Goal: Transaction & Acquisition: Purchase product/service

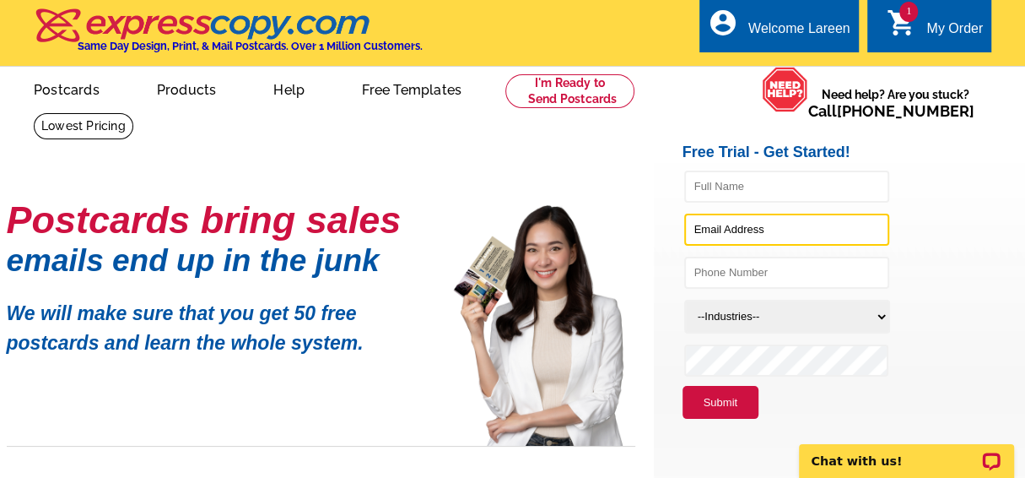
type input "[EMAIL_ADDRESS][DOMAIN_NAME]"
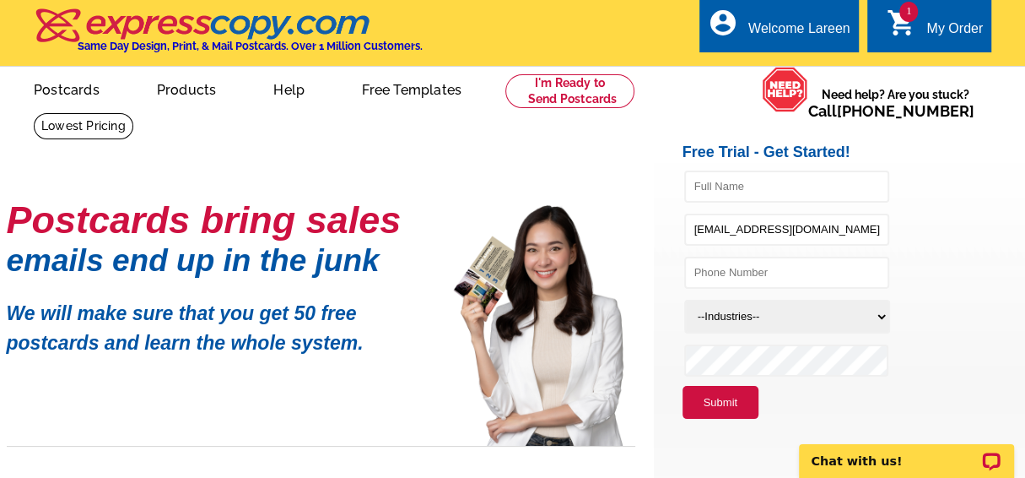
click at [928, 24] on div "My Order" at bounding box center [955, 33] width 57 height 24
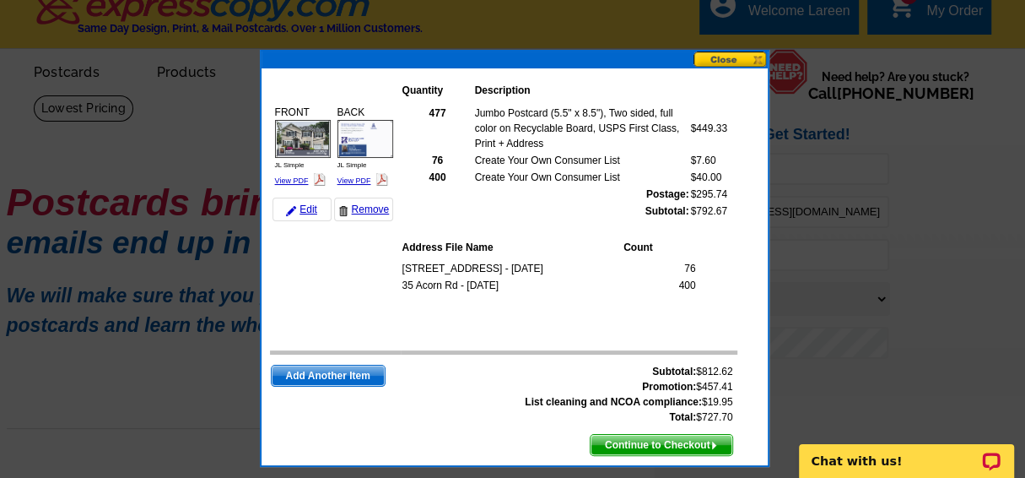
scroll to position [12, 0]
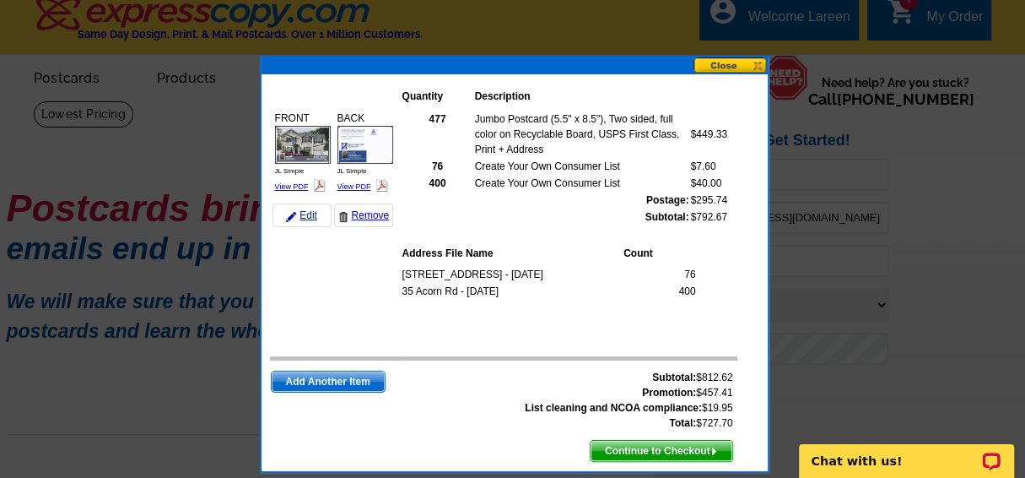
click at [304, 213] on link "Edit" at bounding box center [302, 215] width 59 height 24
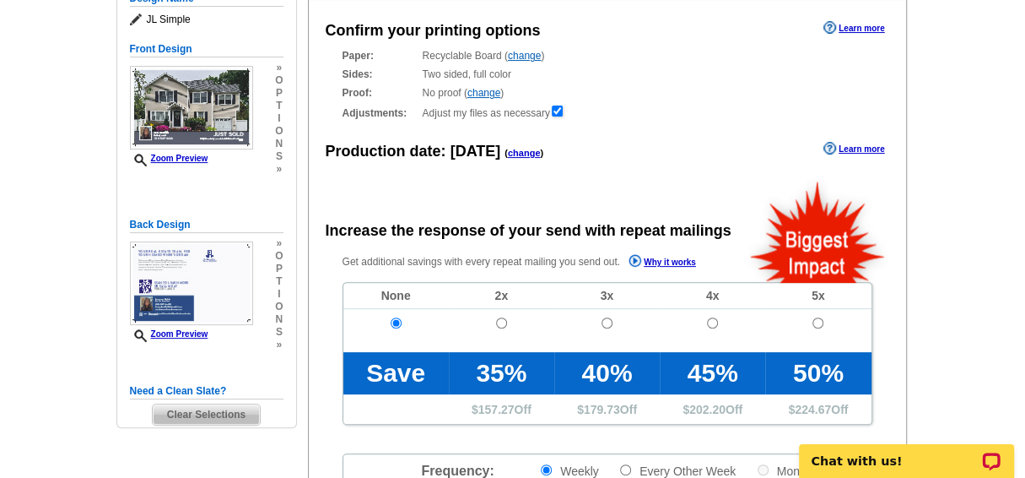
radio input "false"
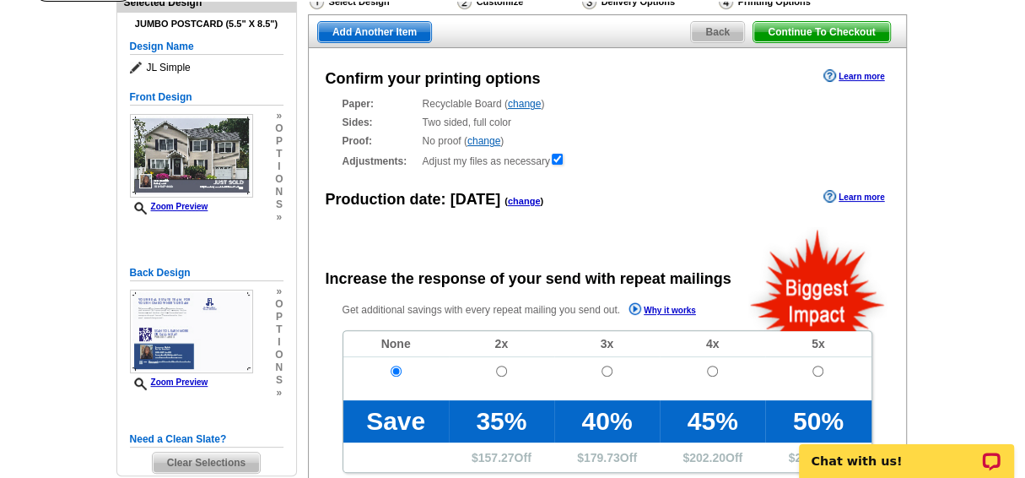
scroll to position [138, 0]
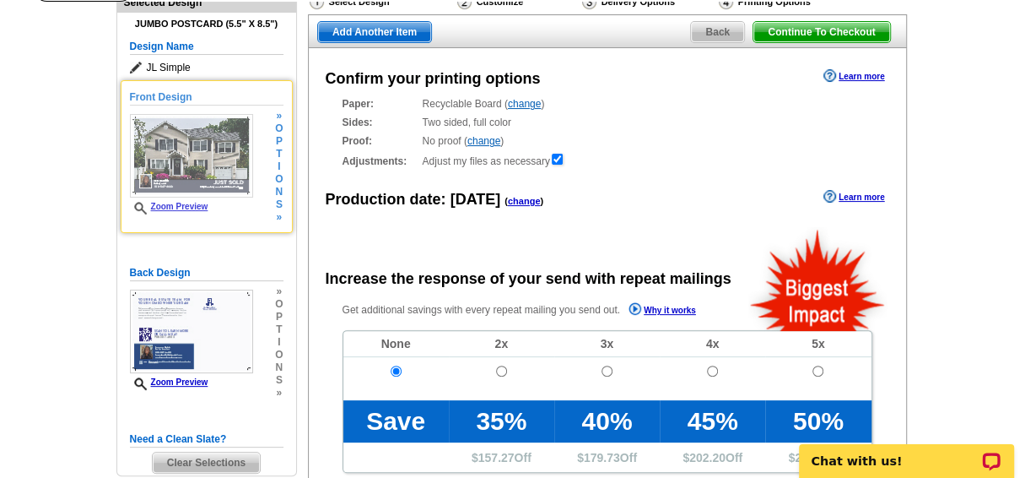
click at [198, 159] on img at bounding box center [191, 156] width 123 height 84
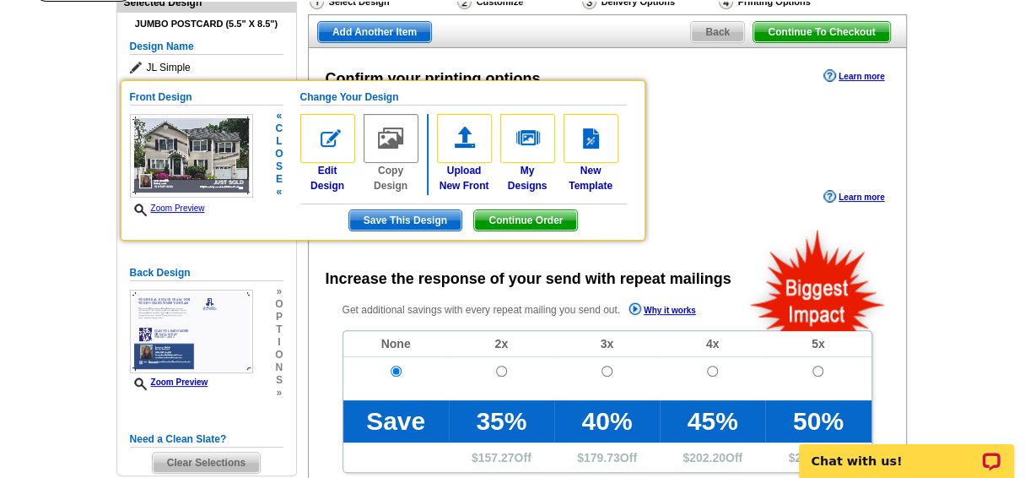
click at [408, 215] on span "Save This Design" at bounding box center [405, 220] width 112 height 20
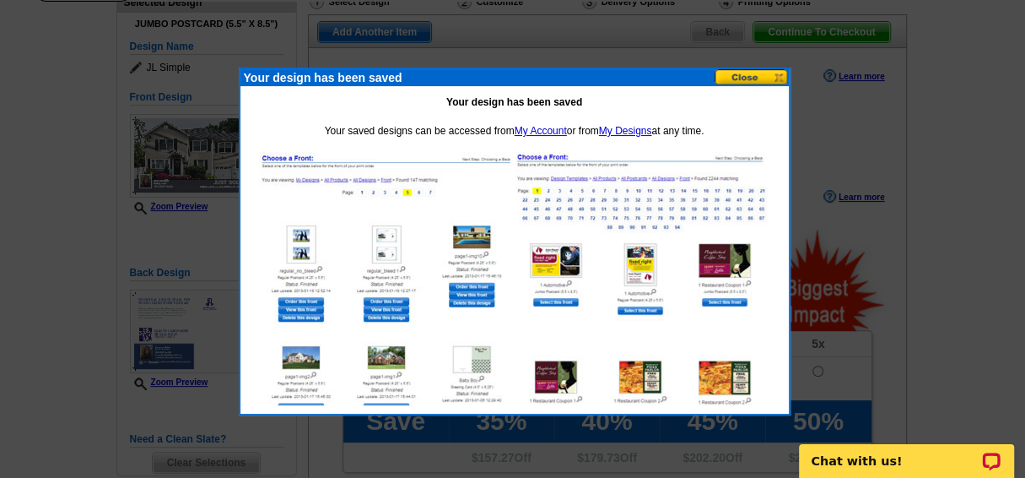
click at [747, 72] on button at bounding box center [752, 77] width 74 height 16
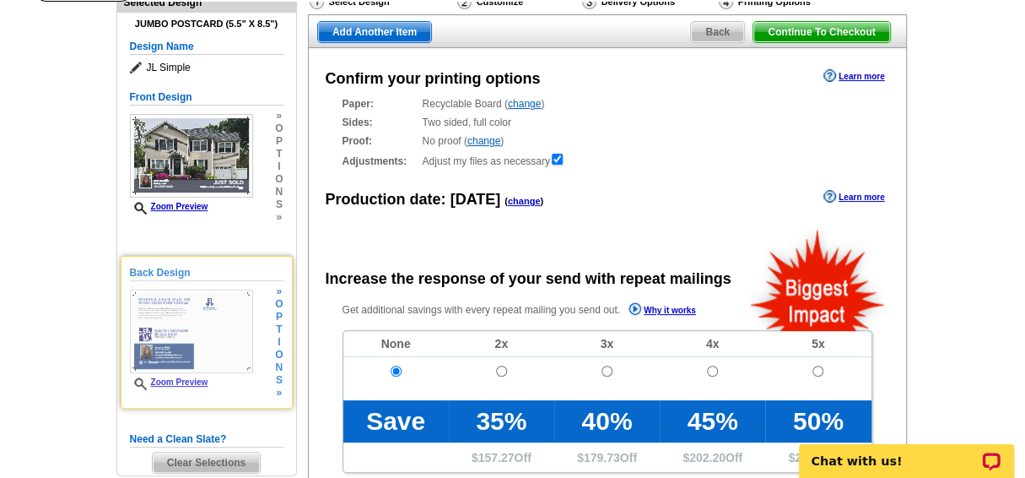
click at [177, 378] on link "Zoom Preview" at bounding box center [169, 381] width 78 height 9
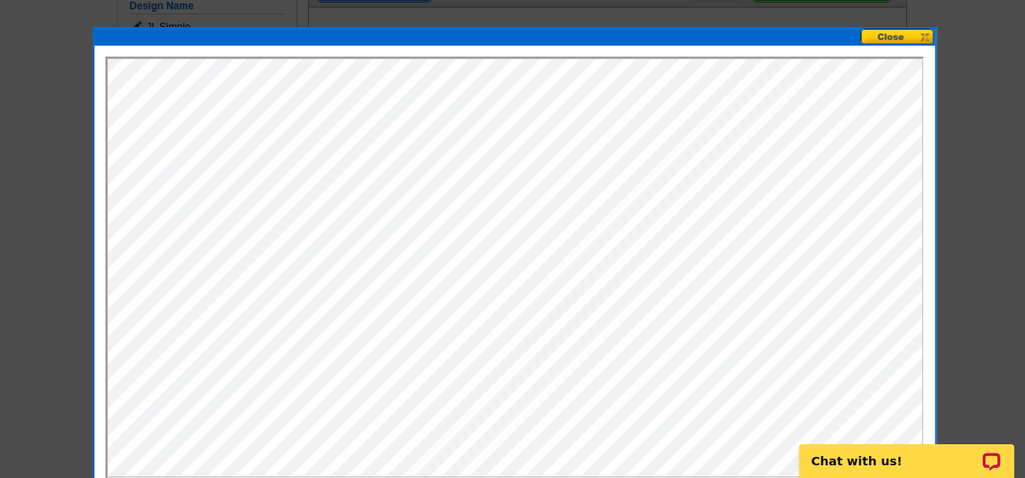
scroll to position [178, 0]
click at [900, 33] on button at bounding box center [898, 37] width 74 height 16
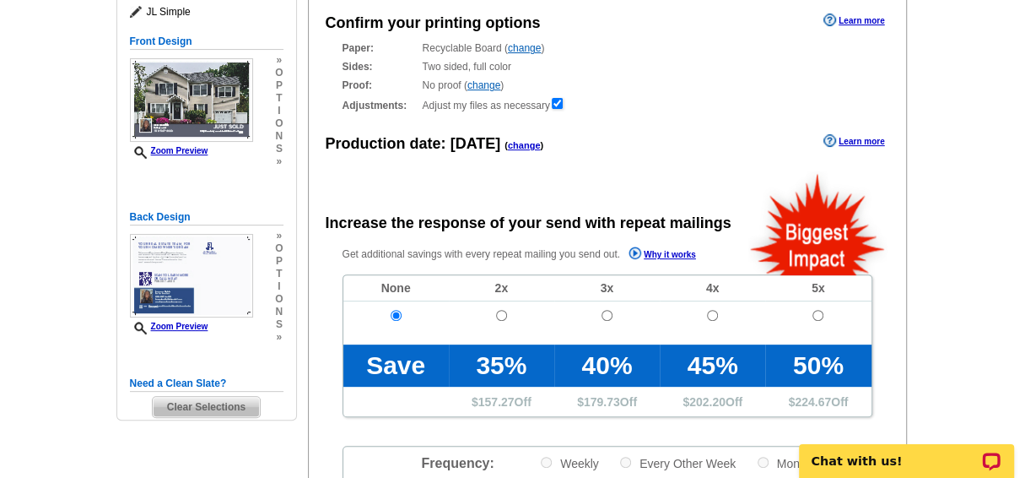
scroll to position [209, 0]
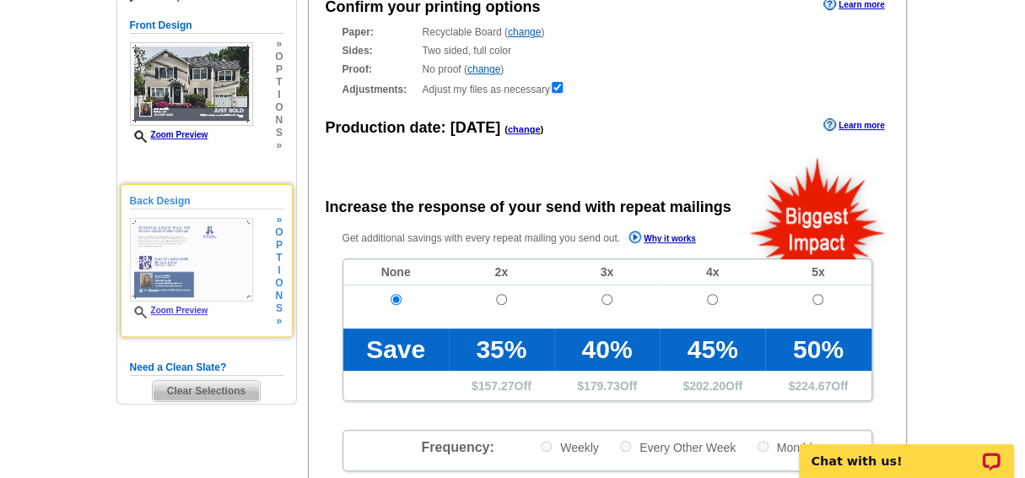
click at [213, 247] on img at bounding box center [191, 260] width 123 height 84
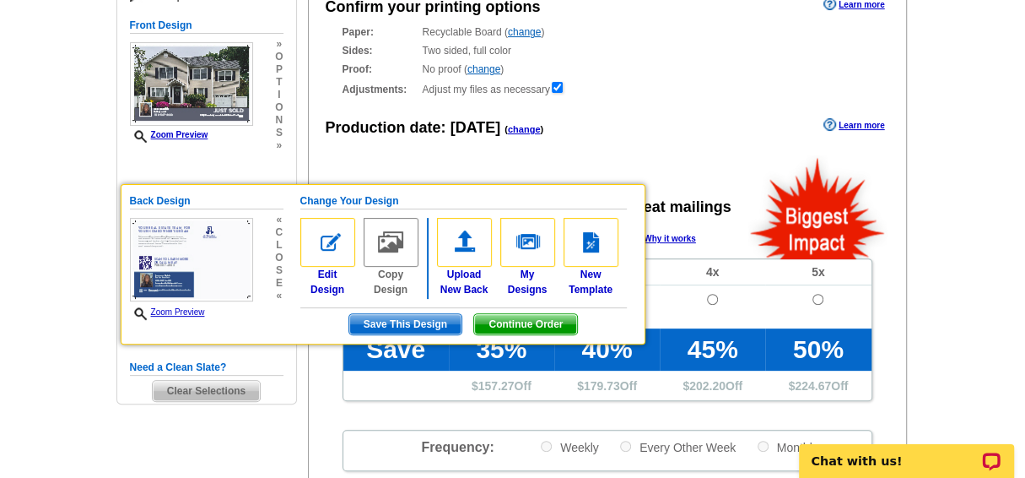
click at [693, 140] on div "Confirm your printing options Learn more Paper: Recyclable Board ( change ) Sel…" at bounding box center [607, 337] width 599 height 722
click at [522, 322] on span "Continue Order" at bounding box center [525, 324] width 103 height 20
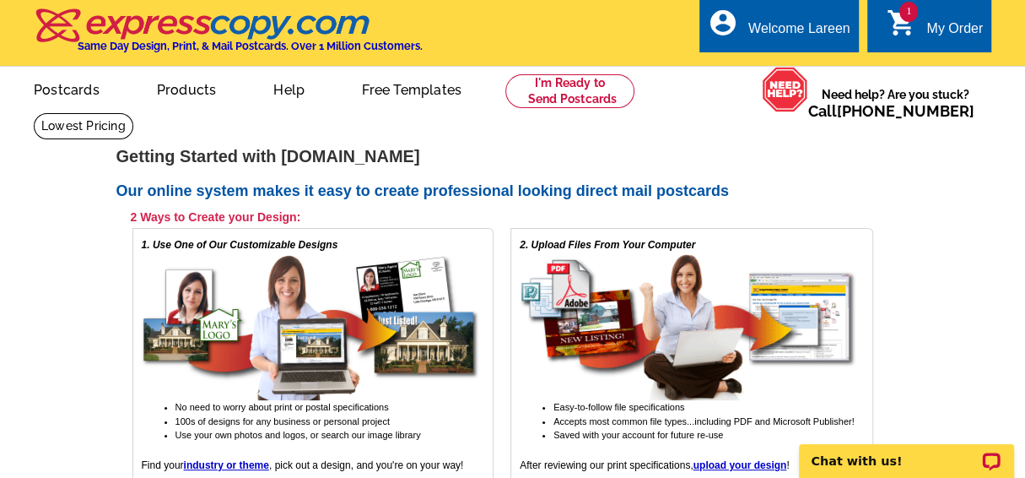
click at [929, 19] on link "1 shopping_cart My Order" at bounding box center [934, 29] width 97 height 21
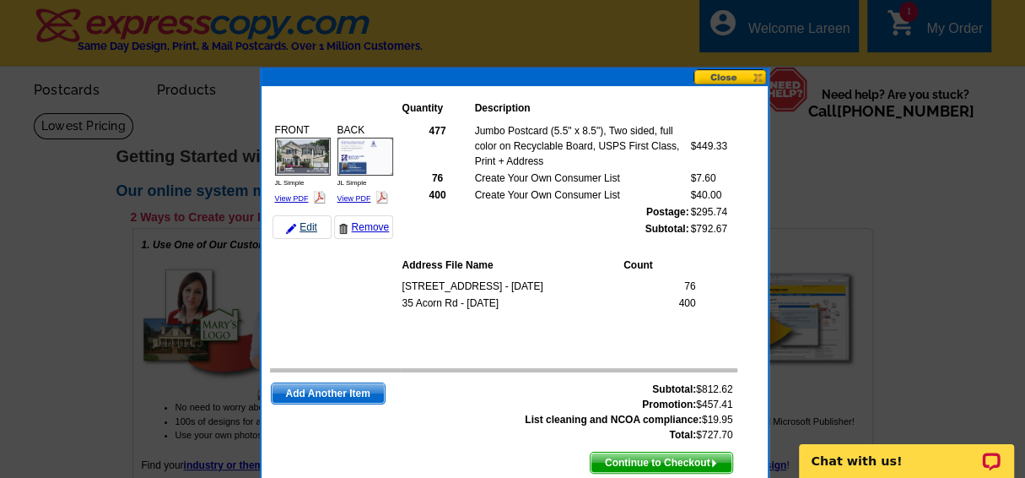
click at [303, 228] on link "Edit" at bounding box center [302, 227] width 59 height 24
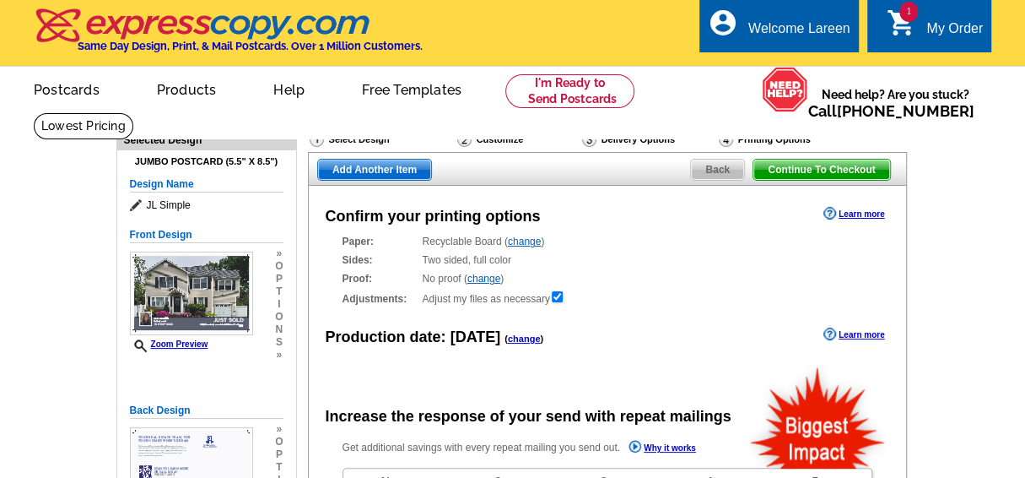
radio input "false"
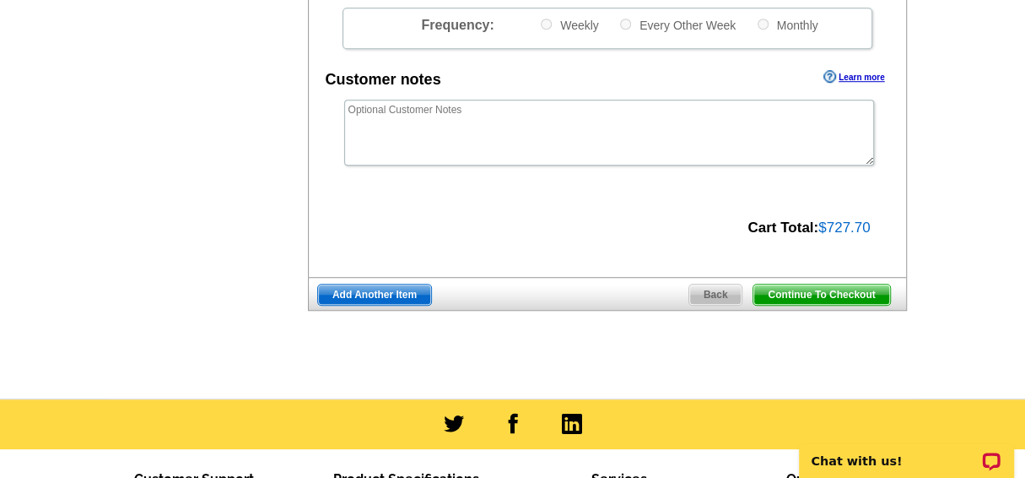
scroll to position [695, 0]
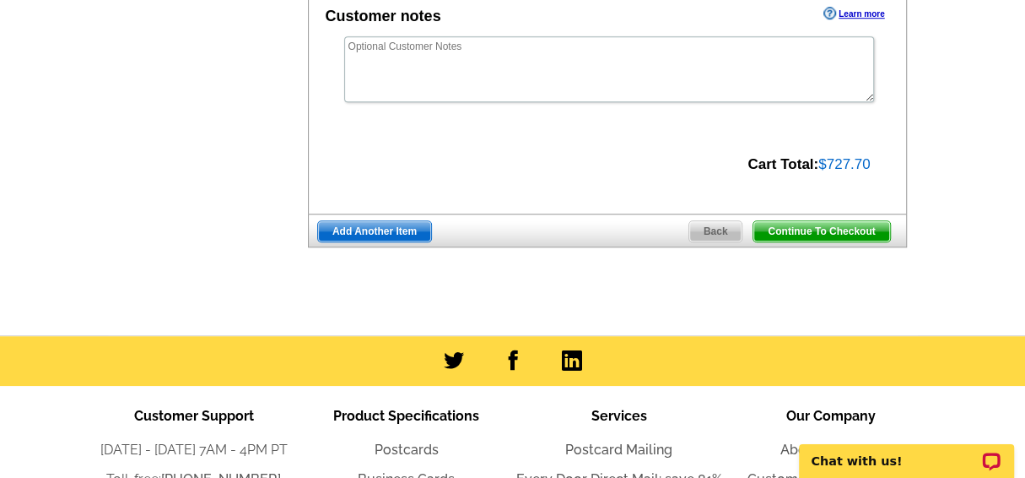
click at [816, 231] on span "Continue To Checkout" at bounding box center [822, 231] width 136 height 20
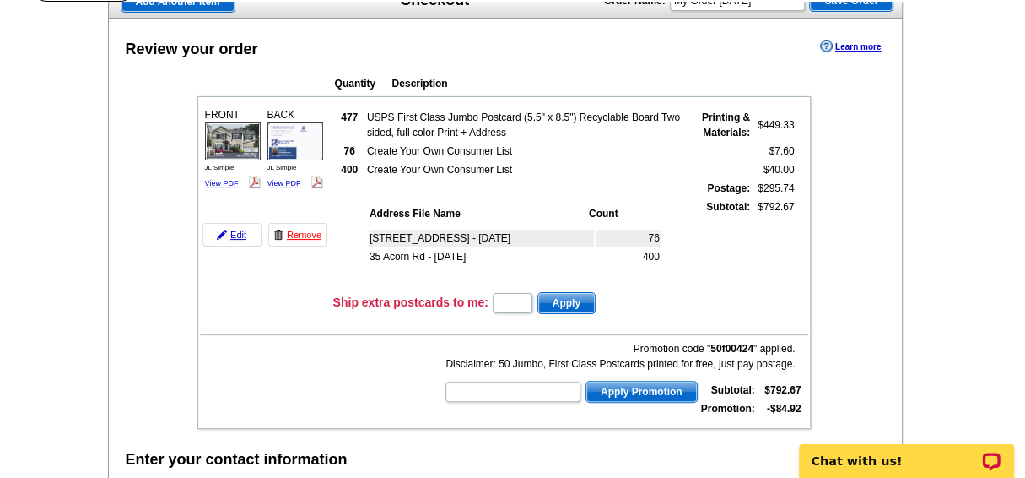
scroll to position [124, 0]
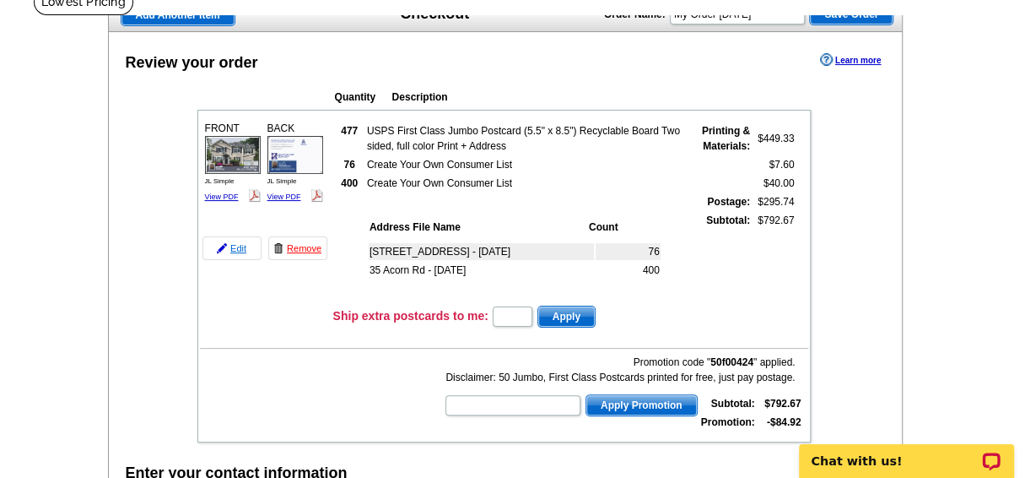
click at [232, 249] on link "Edit" at bounding box center [232, 248] width 59 height 24
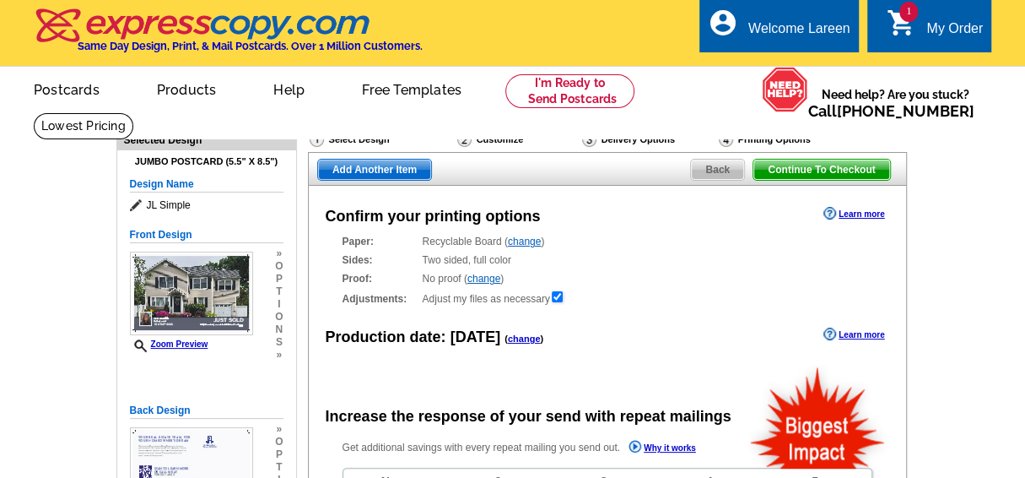
radio input "false"
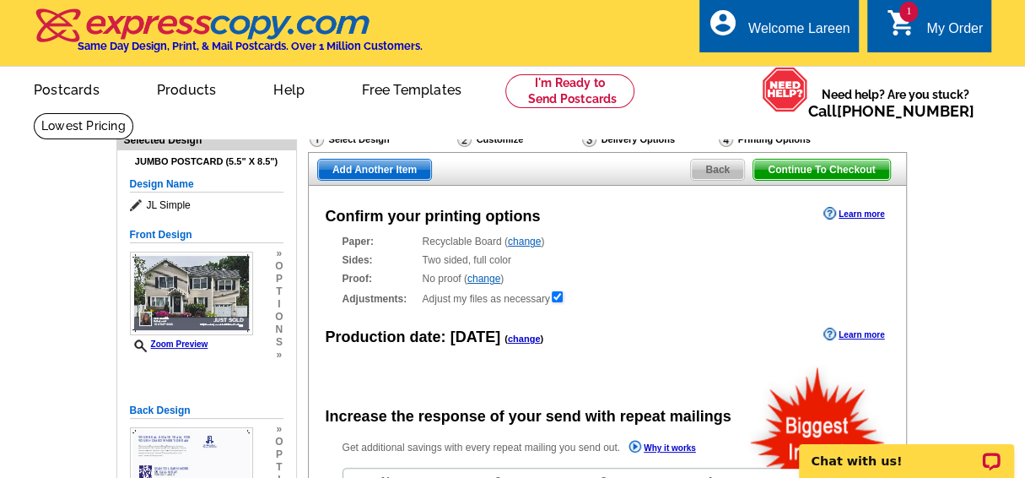
click at [816, 167] on span "Continue To Checkout" at bounding box center [822, 169] width 136 height 20
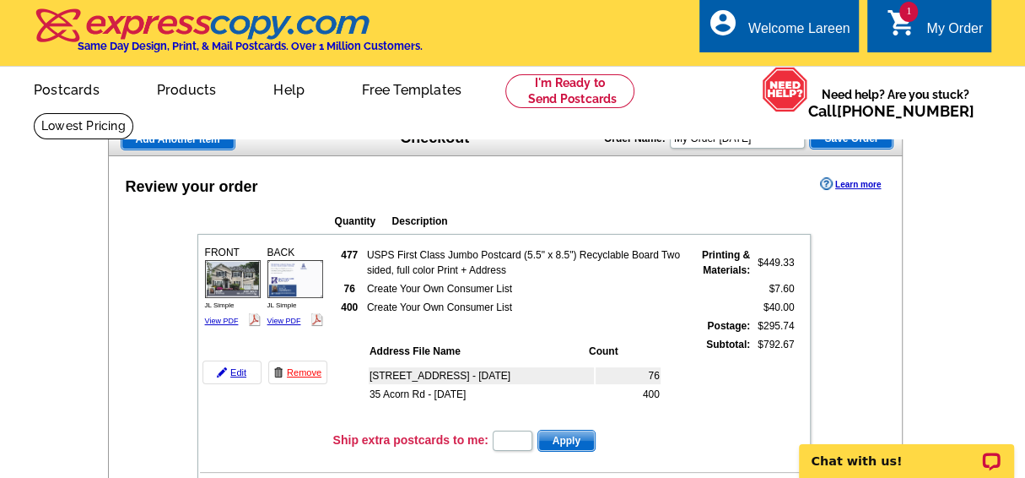
click at [446, 389] on td "35 Acorn Rd - [DATE]" at bounding box center [481, 394] width 225 height 17
click at [473, 394] on td "35 Acorn Rd - [DATE]" at bounding box center [481, 394] width 225 height 17
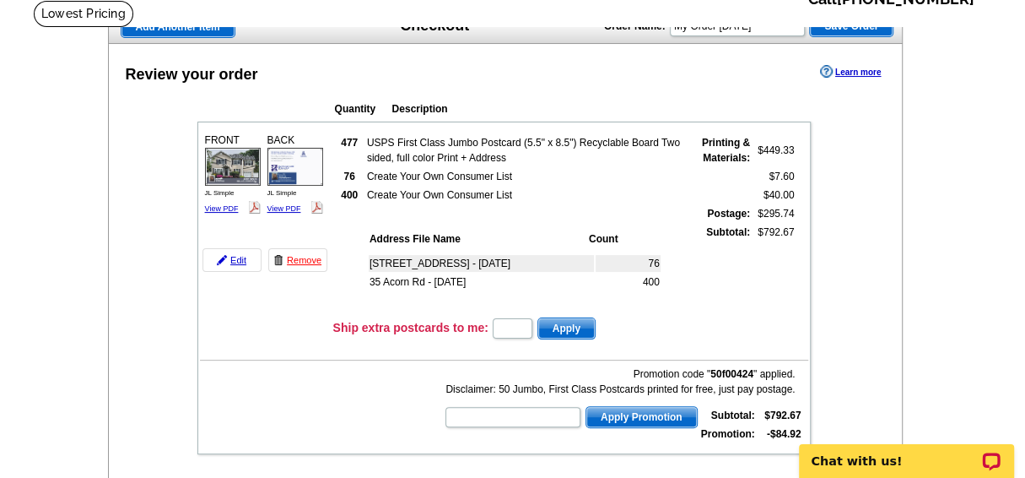
scroll to position [114, 0]
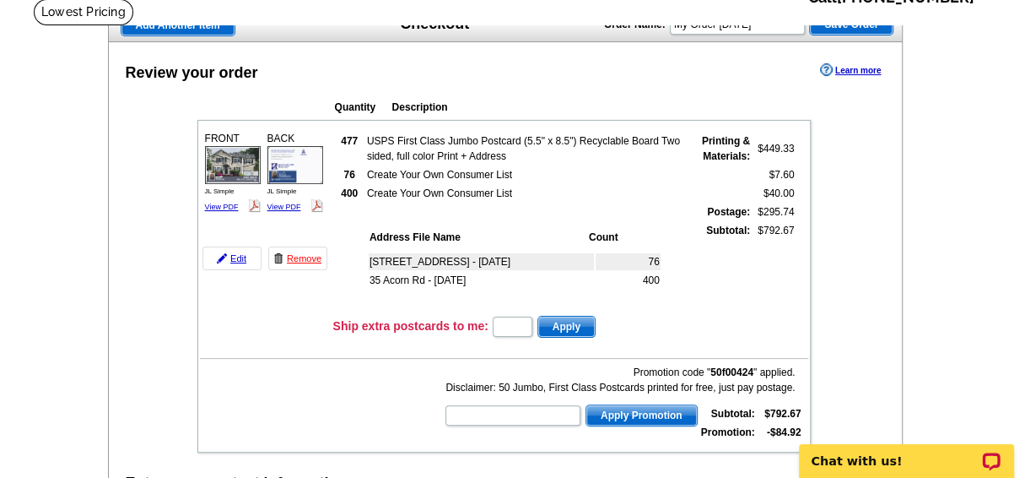
click at [406, 282] on td "35 Acorn Rd - Sep 16" at bounding box center [481, 280] width 225 height 17
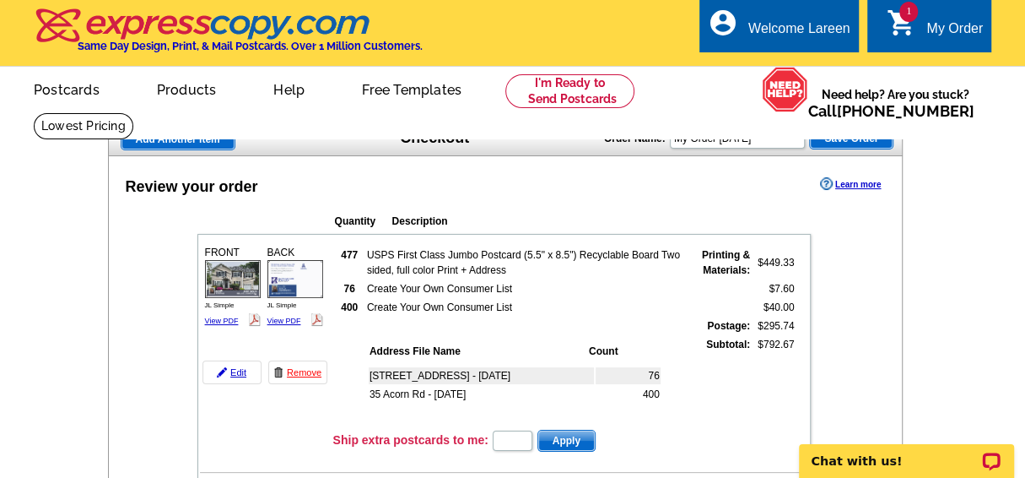
scroll to position [1, 0]
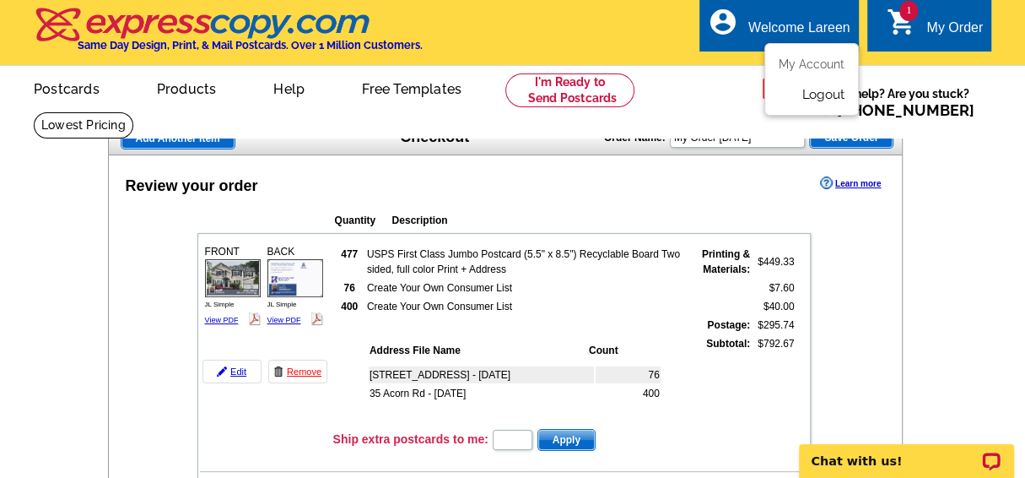
click at [829, 93] on link "Logout" at bounding box center [823, 94] width 43 height 15
